Goal: Information Seeking & Learning: Learn about a topic

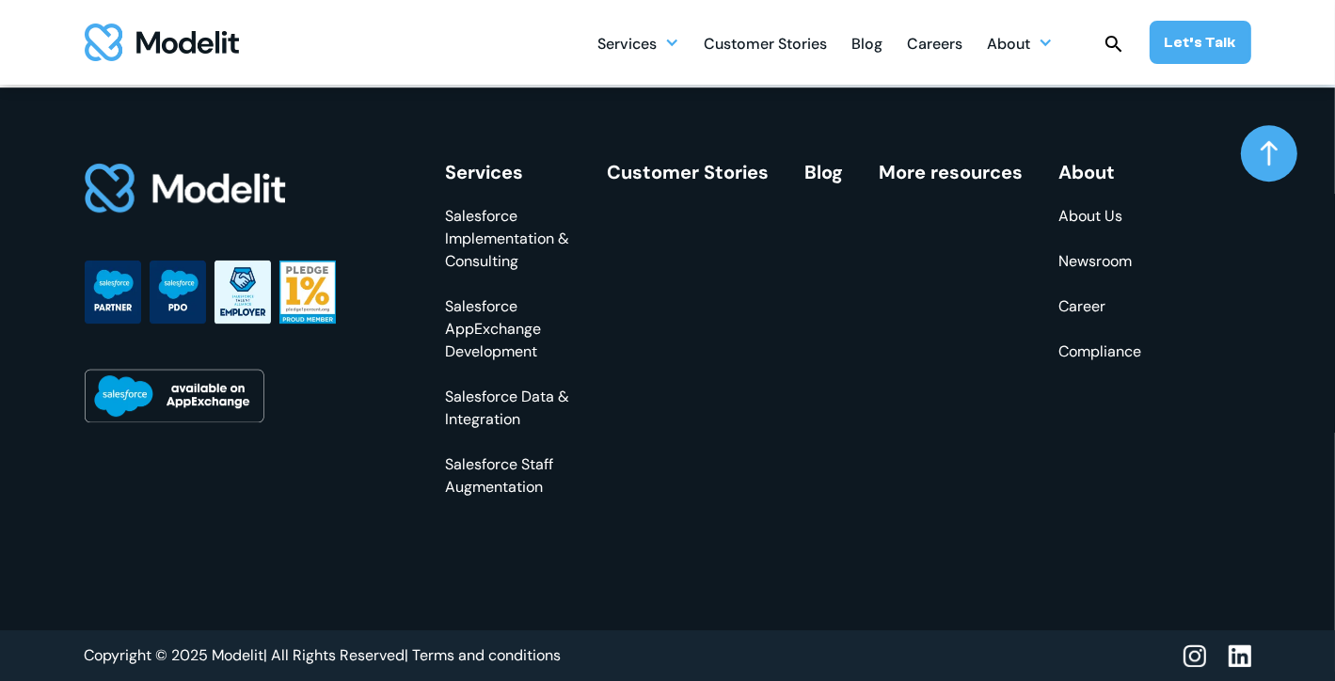
scroll to position [5549, 0]
click at [1069, 213] on link "About Us" at bounding box center [1100, 216] width 83 height 23
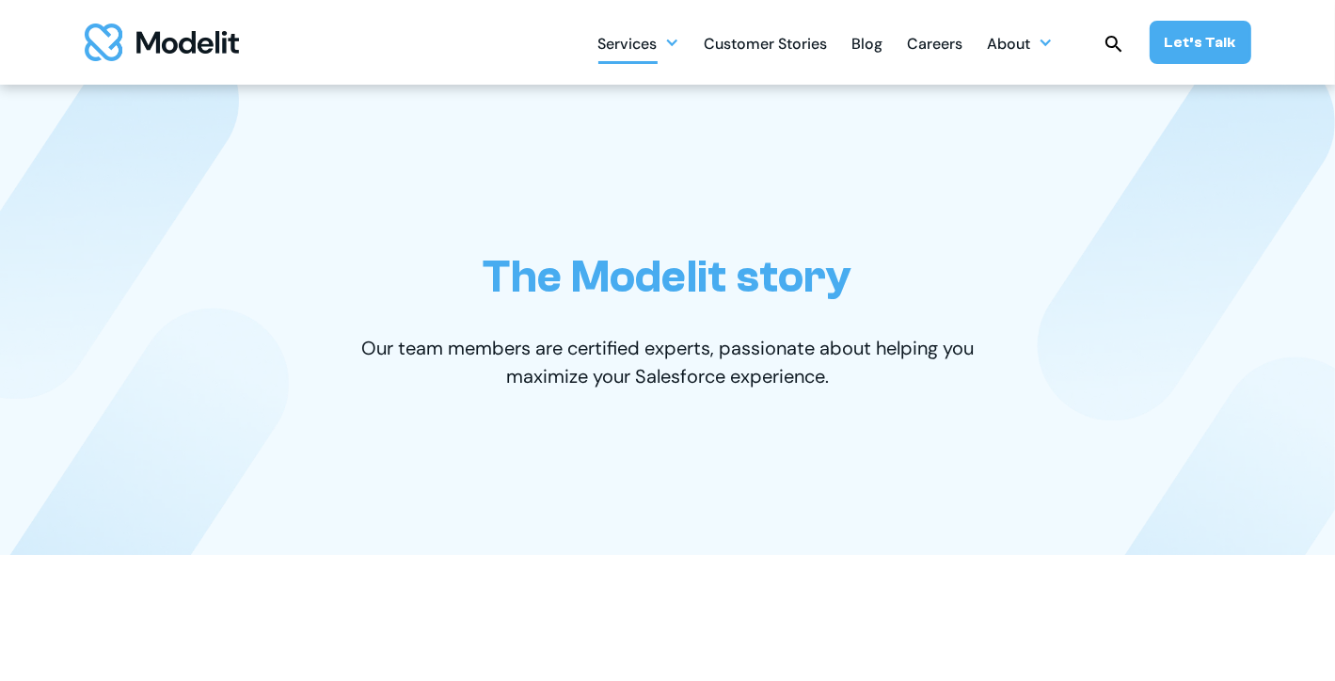
click at [678, 50] on div "Services" at bounding box center [639, 42] width 82 height 37
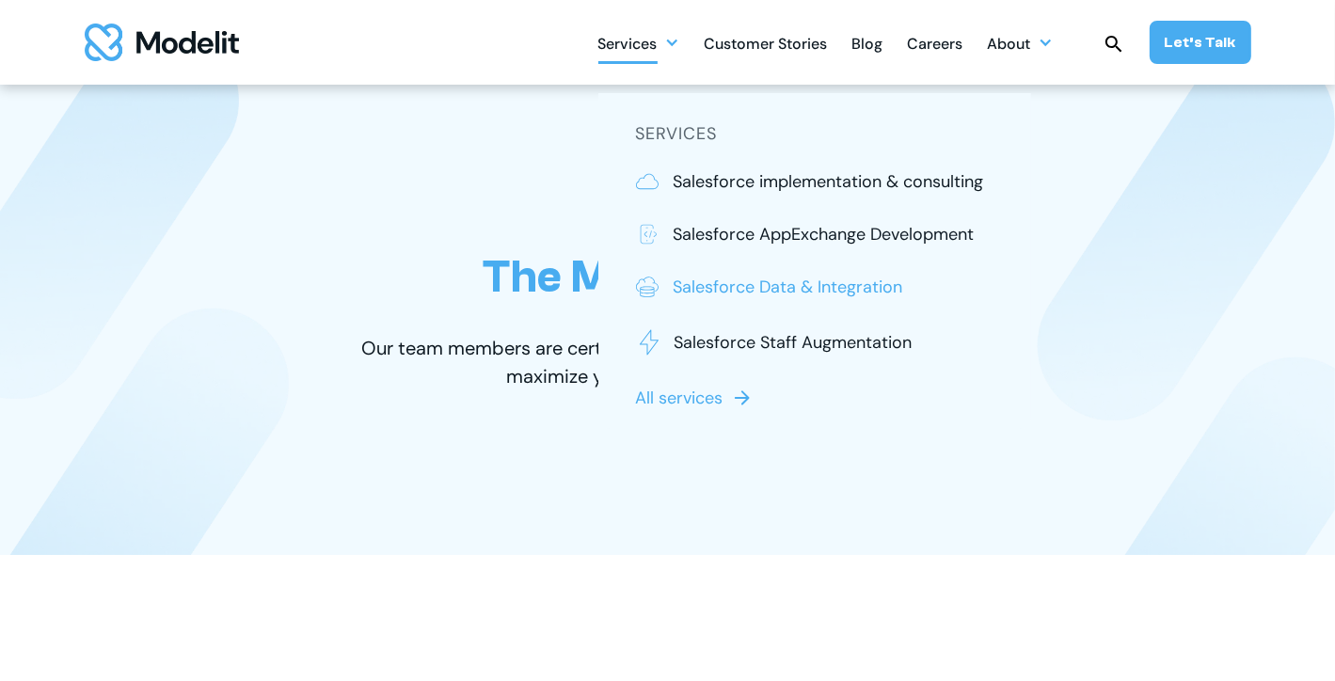
click at [801, 290] on p "Salesforce Data & Integration" at bounding box center [789, 287] width 230 height 24
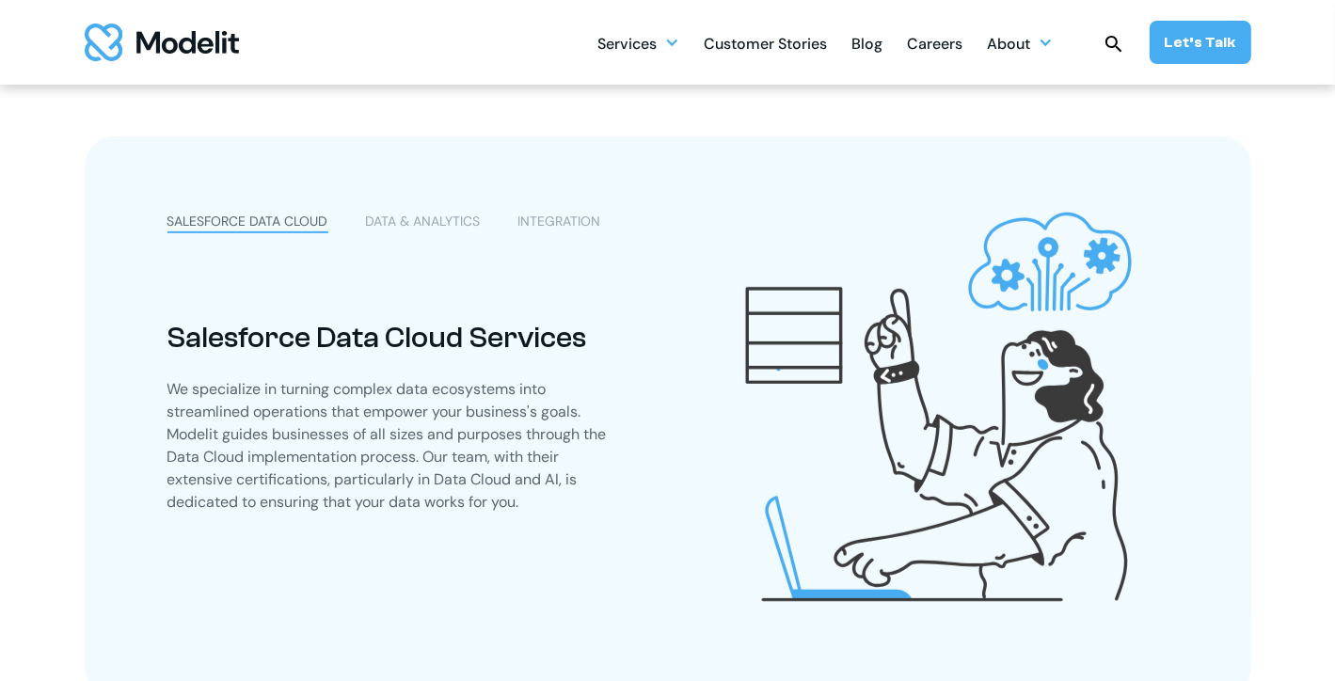
scroll to position [828, 0]
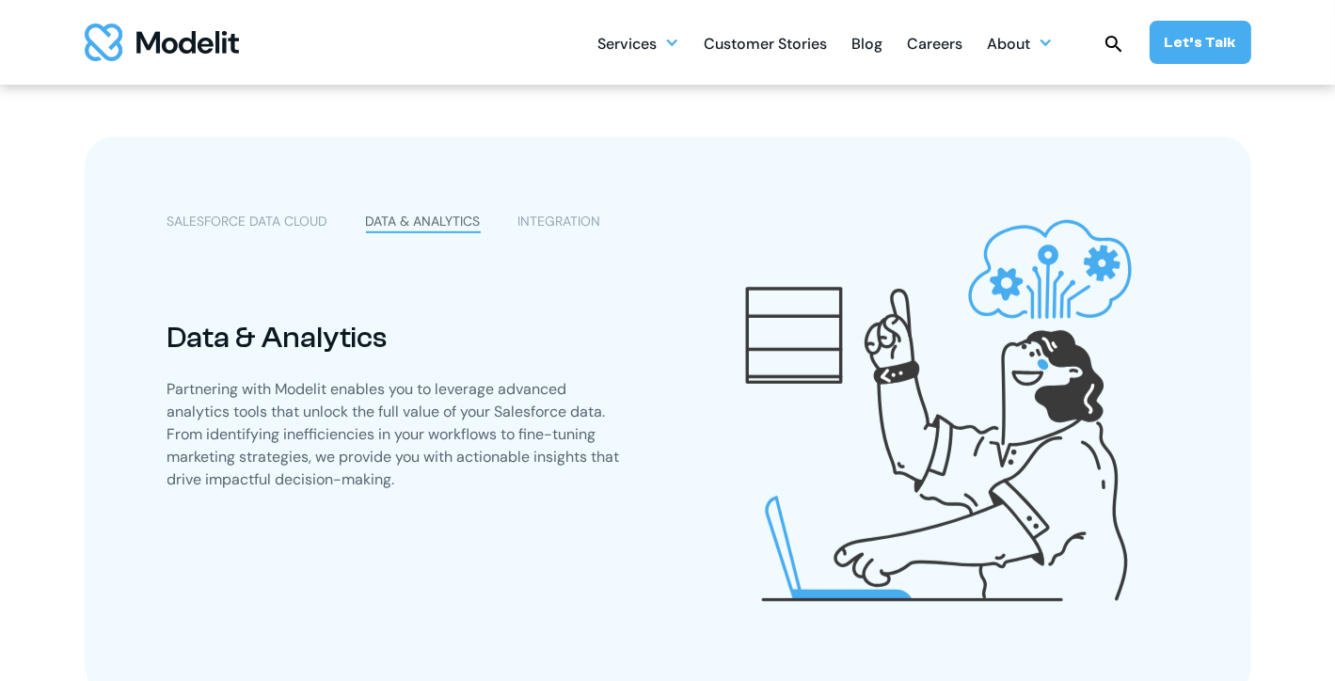
scroll to position [903, 0]
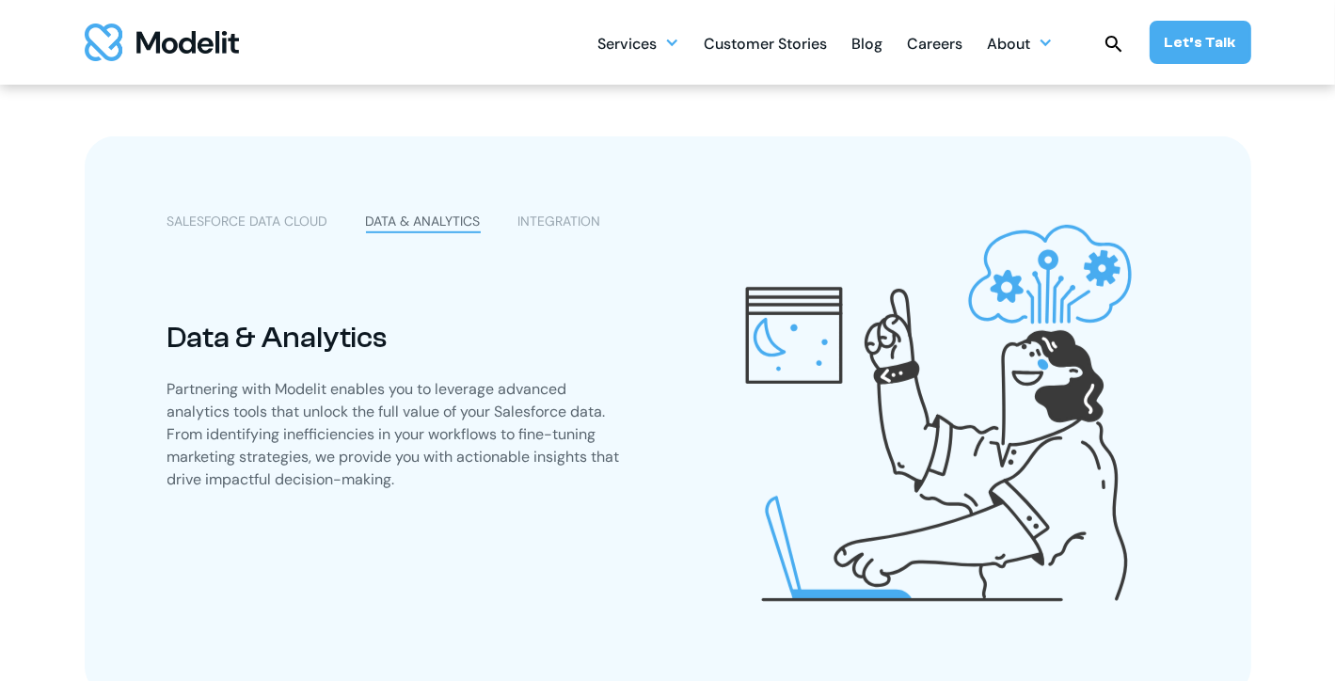
click at [63, 477] on div "SALESFORCE DATA CLOUD DATA & ANALYTICS INTEGRATION Salesforce Data Cloud Servic…" at bounding box center [668, 673] width 1242 height 2043
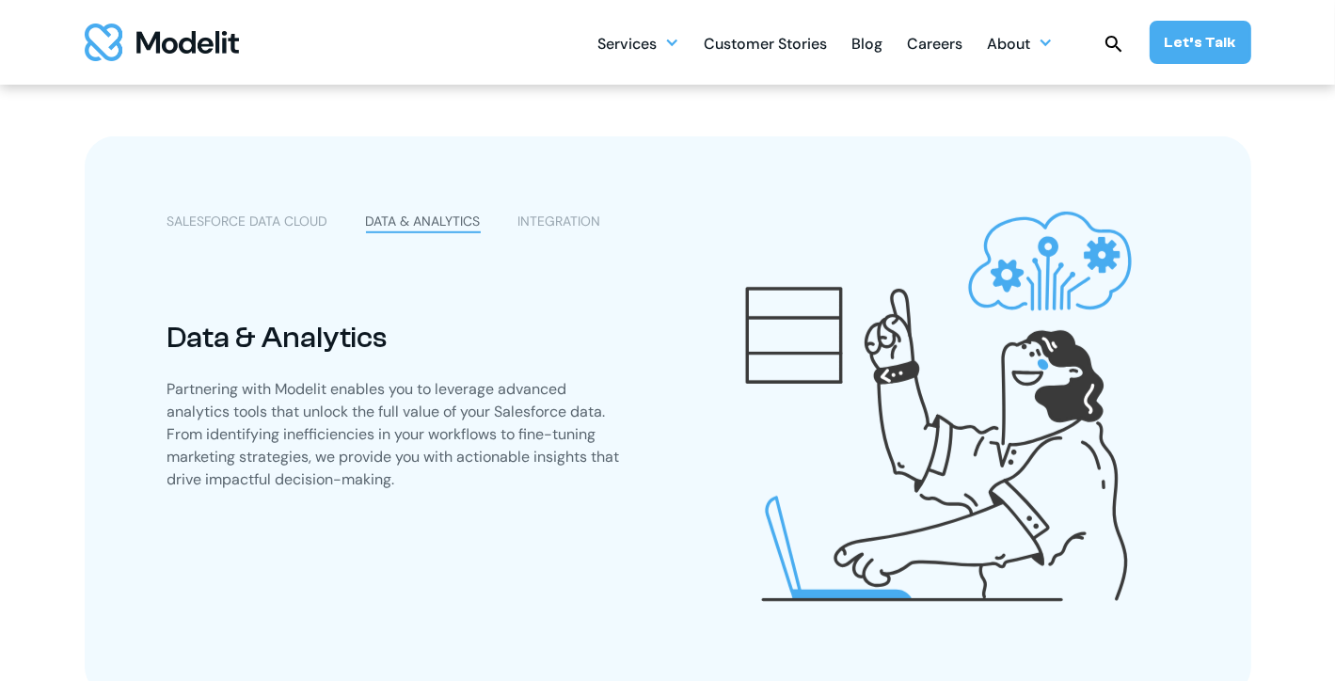
scroll to position [1016, 0]
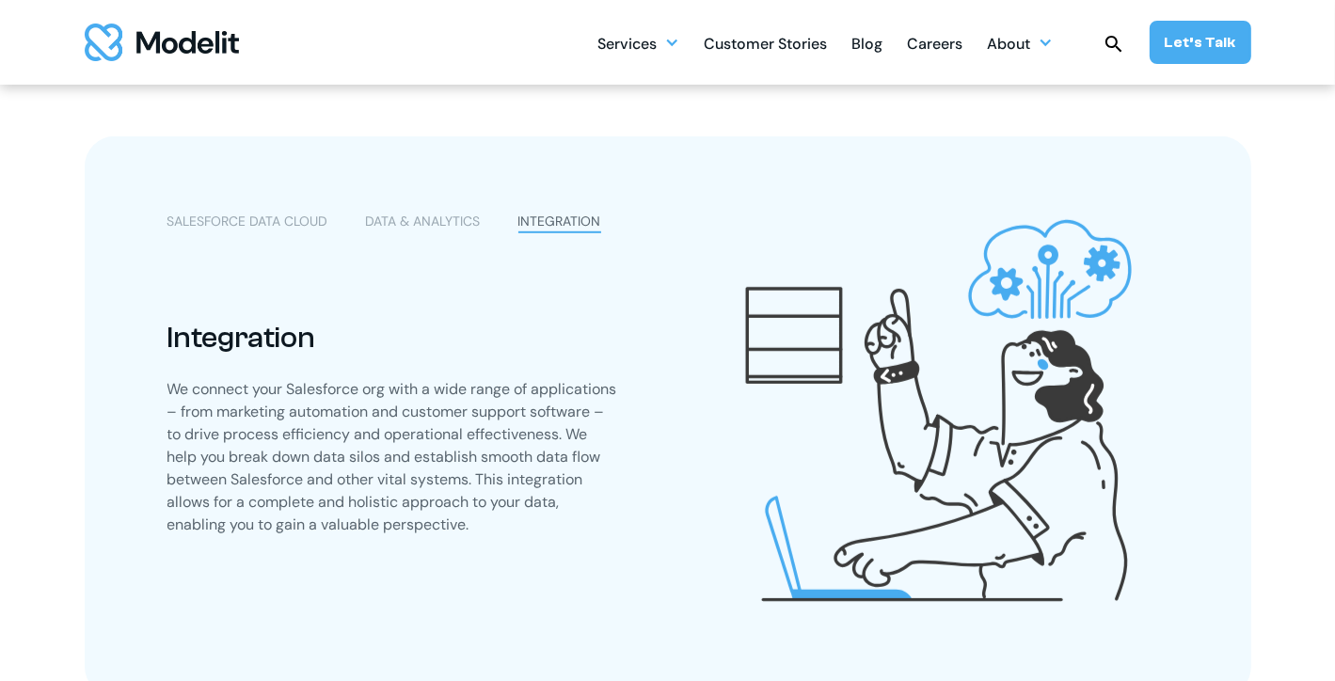
click at [63, 477] on div "SALESFORCE DATA CLOUD DATA & ANALYTICS INTEGRATION Salesforce Data Cloud Servic…" at bounding box center [668, 560] width 1242 height 2043
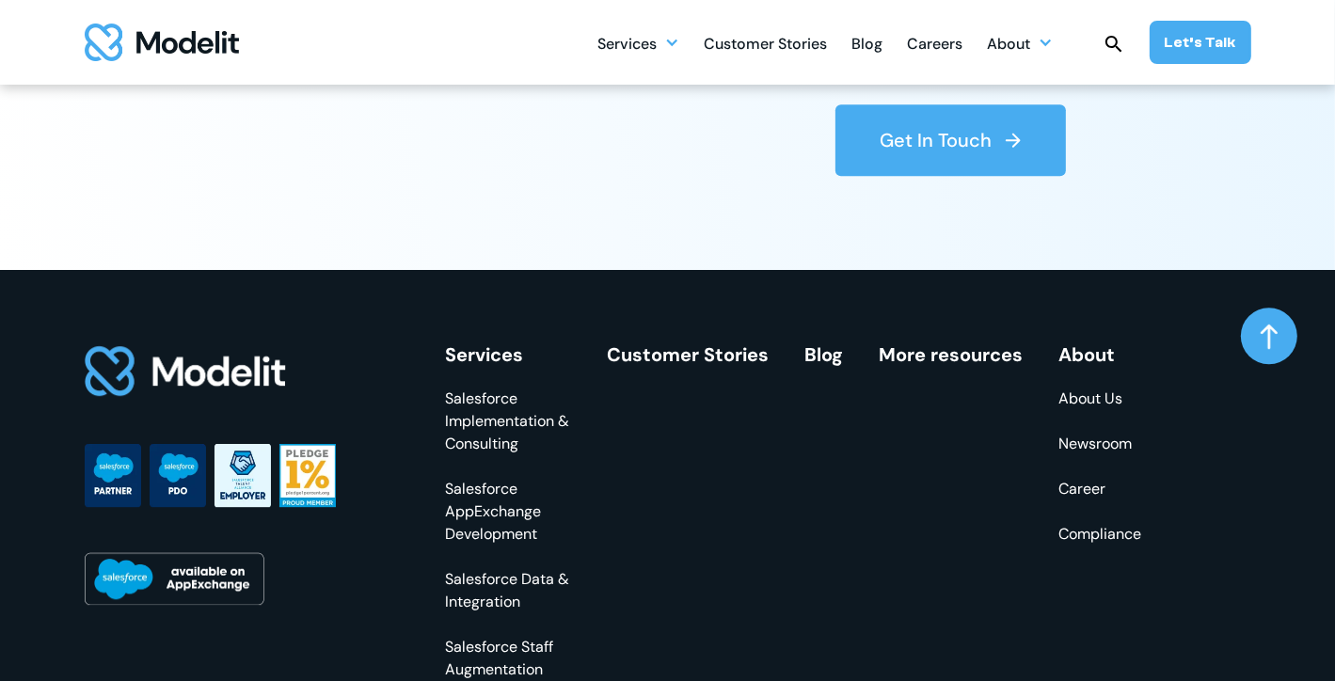
scroll to position [5080, 0]
